Goal: Transaction & Acquisition: Purchase product/service

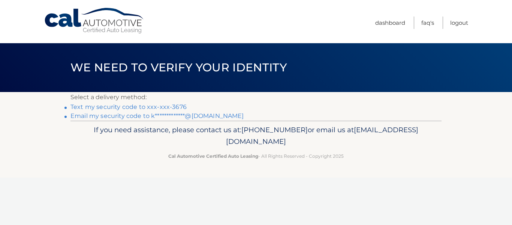
click at [169, 105] on link "Text my security code to xxx-xxx-3676" at bounding box center [129, 106] width 116 height 7
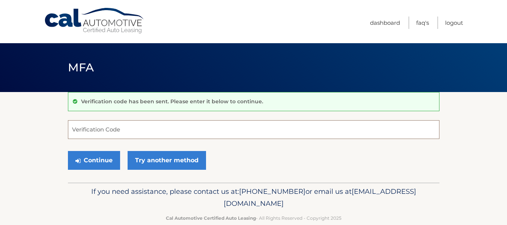
click at [174, 129] on input "Verification Code" at bounding box center [253, 129] width 371 height 19
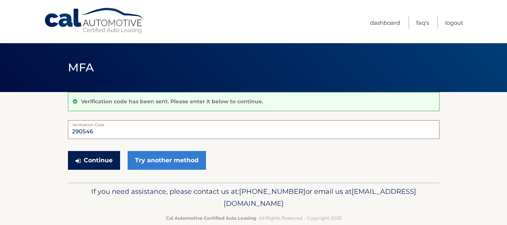
type input "290546"
click at [104, 156] on button "Continue" at bounding box center [94, 160] width 52 height 19
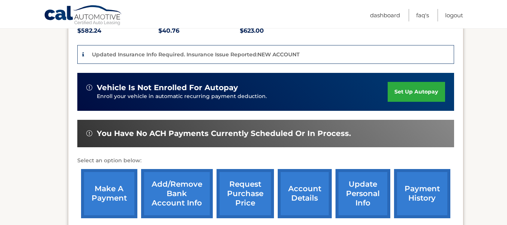
scroll to position [182, 0]
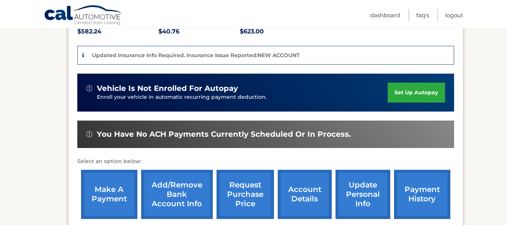
click at [306, 179] on link "account details" at bounding box center [305, 194] width 54 height 49
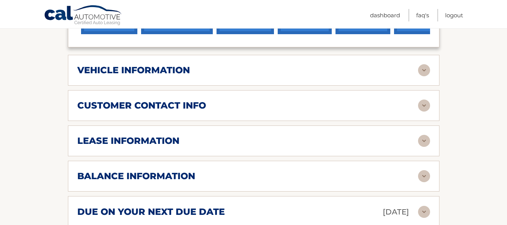
scroll to position [356, 0]
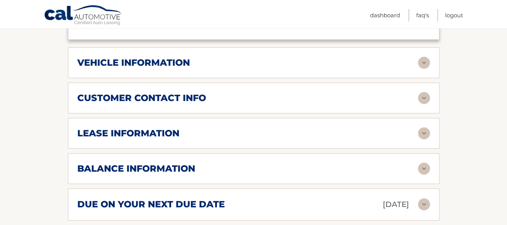
click at [204, 128] on div "lease information" at bounding box center [247, 133] width 341 height 11
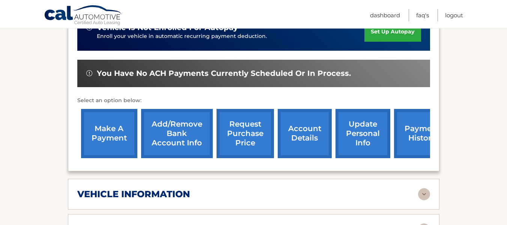
scroll to position [192, 0]
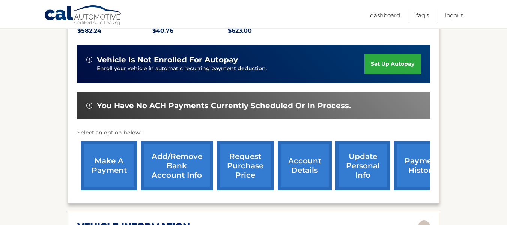
click at [119, 150] on link "make a payment" at bounding box center [109, 165] width 56 height 49
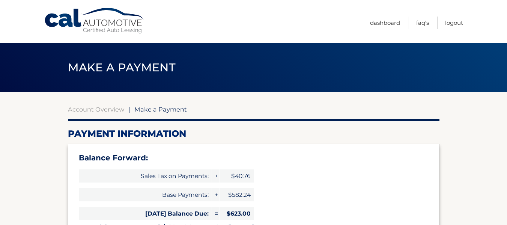
select select "ODA4NWQ3NzUtMmE2NC00OTg2LWIyOWUtN2MyMDRhZjQyODQ5"
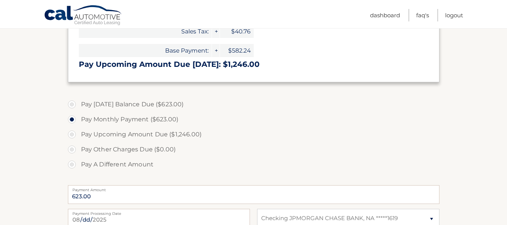
scroll to position [220, 0]
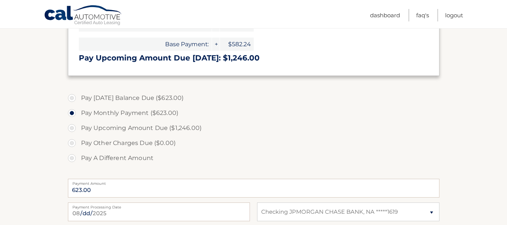
click at [71, 162] on label "Pay A Different Amount" at bounding box center [253, 157] width 371 height 15
click at [71, 162] on input "Pay A Different Amount" at bounding box center [75, 156] width 8 height 12
radio input "true"
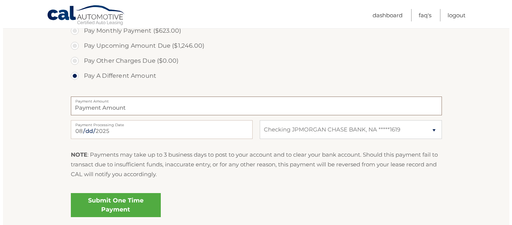
scroll to position [307, 0]
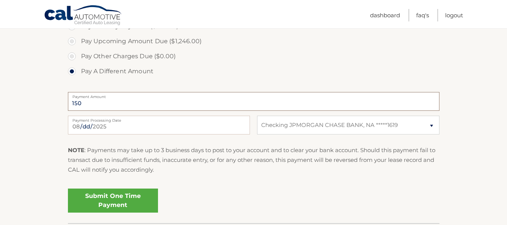
type input "150"
click at [107, 198] on link "Submit One Time Payment" at bounding box center [113, 200] width 90 height 24
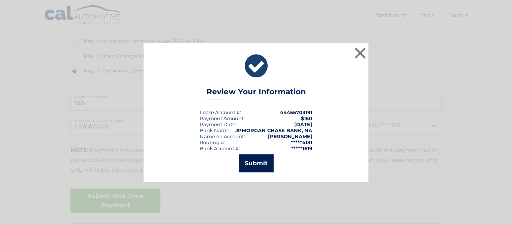
click at [254, 162] on button "Submit" at bounding box center [256, 163] width 35 height 18
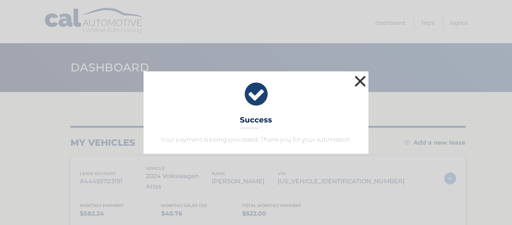
click at [359, 82] on button "×" at bounding box center [360, 81] width 15 height 15
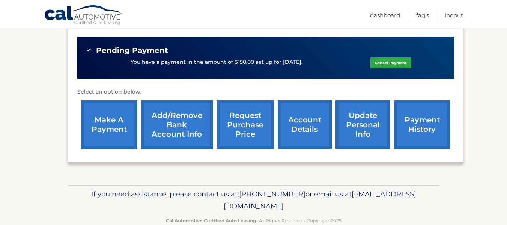
scroll to position [272, 0]
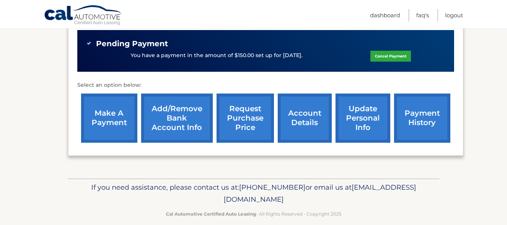
click at [115, 106] on link "make a payment" at bounding box center [109, 117] width 56 height 49
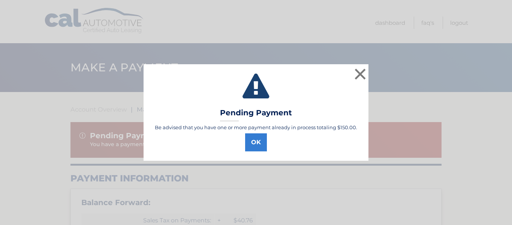
select select "ODA4NWQ3NzUtMmE2NC00OTg2LWIyOWUtN2MyMDRhZjQyODQ5"
click at [259, 143] on button "OK" at bounding box center [256, 142] width 22 height 18
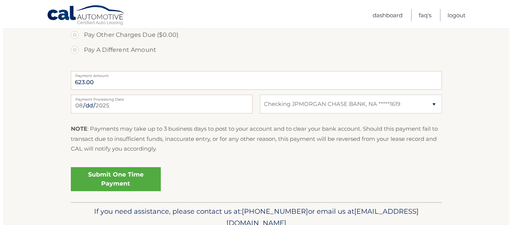
scroll to position [341, 0]
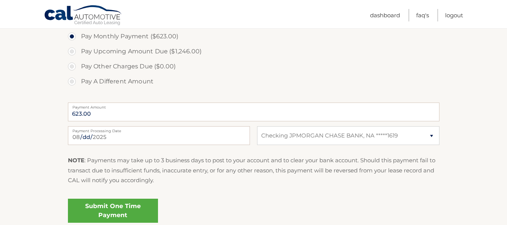
click at [110, 84] on label "Pay A Different Amount" at bounding box center [253, 81] width 371 height 15
click at [78, 84] on input "Pay A Different Amount" at bounding box center [75, 80] width 8 height 12
radio input "true"
click at [132, 112] on input "Payment Amount" at bounding box center [253, 111] width 371 height 19
type input "170"
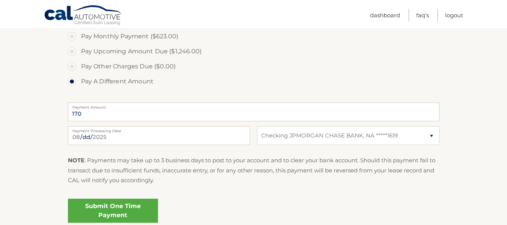
click at [125, 214] on link "Submit One Time Payment" at bounding box center [113, 210] width 90 height 24
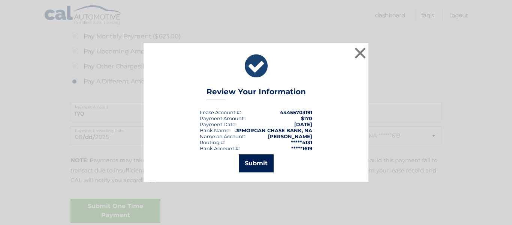
click at [261, 160] on button "Submit" at bounding box center [256, 163] width 35 height 18
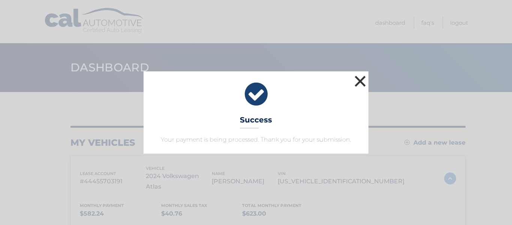
click at [362, 78] on button "×" at bounding box center [360, 81] width 15 height 15
